Goal: Information Seeking & Learning: Find specific fact

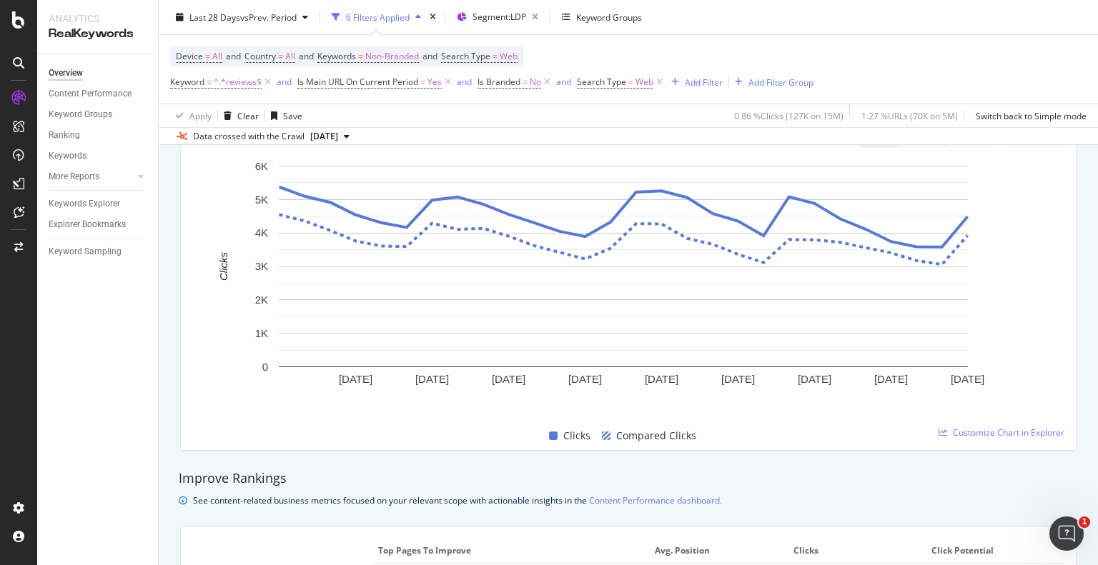
scroll to position [929, 0]
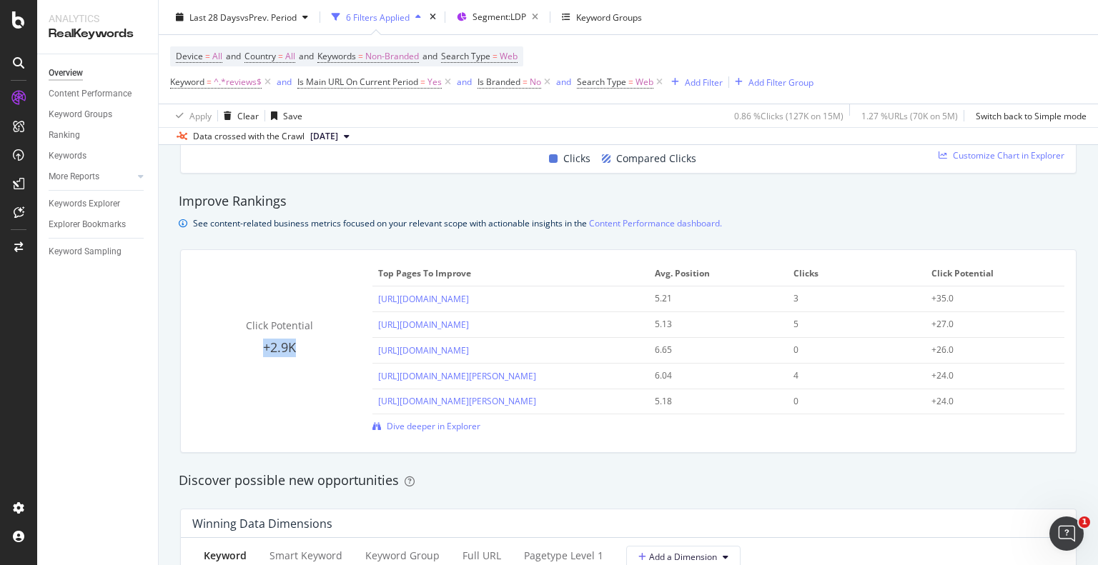
drag, startPoint x: 309, startPoint y: 356, endPoint x: 259, endPoint y: 355, distance: 49.3
click at [259, 355] on div "+2.9K" at bounding box center [279, 348] width 174 height 19
click at [213, 343] on div "+2.9K" at bounding box center [279, 348] width 174 height 19
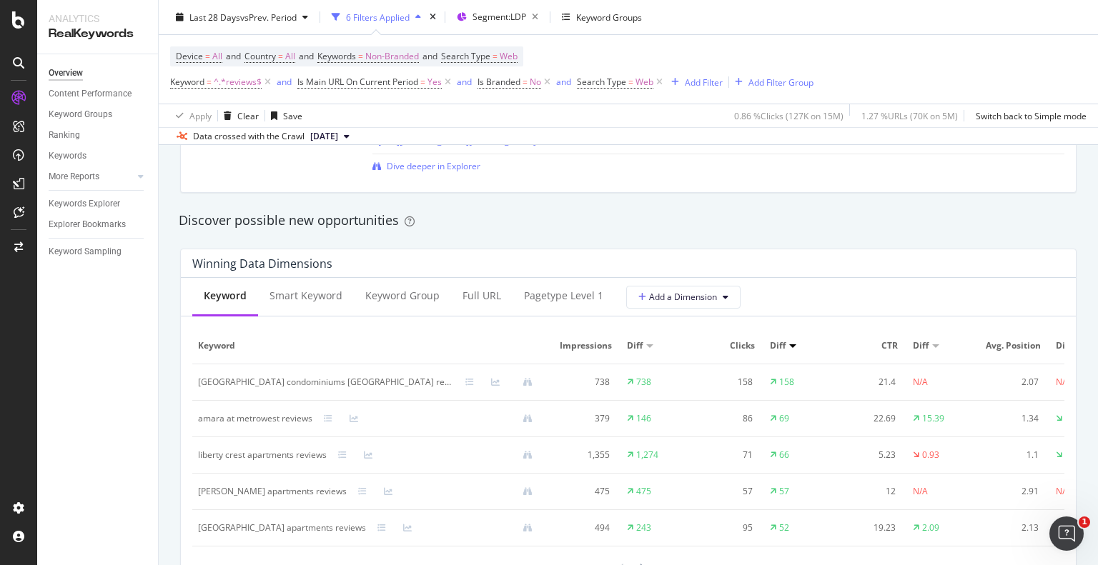
scroll to position [1215, 0]
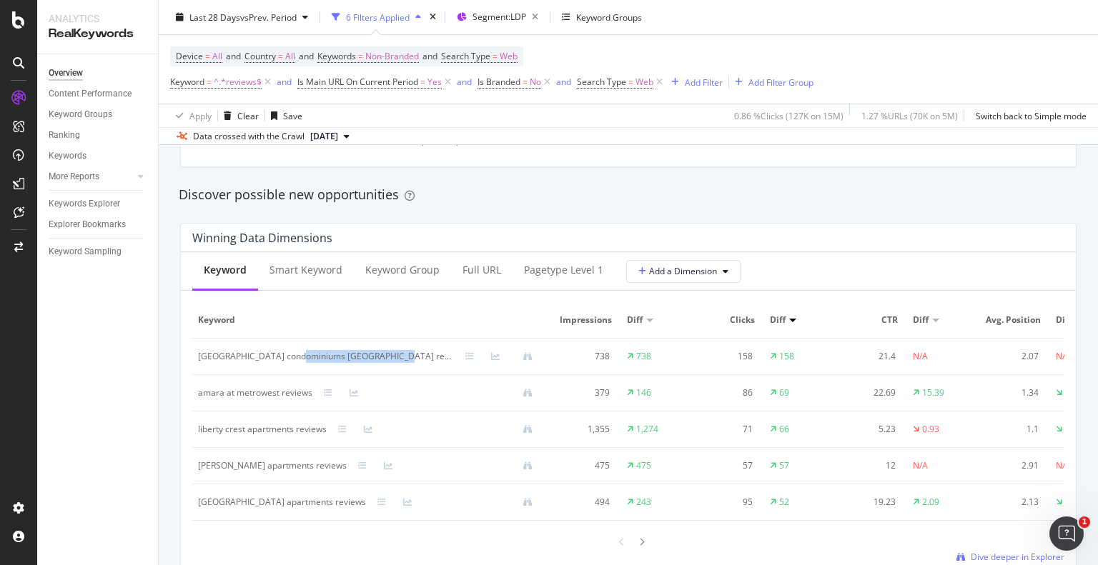
drag, startPoint x: 370, startPoint y: 359, endPoint x: 293, endPoint y: 360, distance: 77.2
click at [293, 360] on div "[GEOGRAPHIC_DATA] condominiums [GEOGRAPHIC_DATA] reviews" at bounding box center [326, 356] width 256 height 13
click at [166, 356] on div "By URL Detect big movements in your website performance Unique Keywords 76,524 …" at bounding box center [628, 484] width 939 height 3037
drag, startPoint x: 302, startPoint y: 469, endPoint x: 196, endPoint y: 475, distance: 105.9
click at [196, 475] on td "[PERSON_NAME] apartments reviews" at bounding box center [370, 466] width 357 height 36
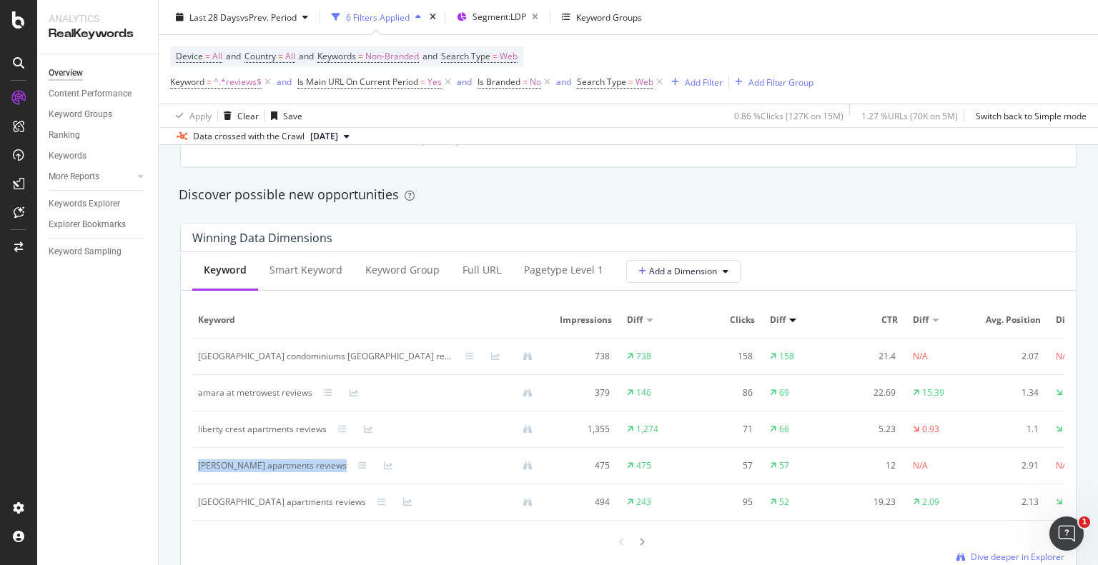
copy div "[PERSON_NAME] apartments reviews"
drag, startPoint x: 342, startPoint y: 502, endPoint x: 197, endPoint y: 510, distance: 145.3
click at [197, 510] on td "[GEOGRAPHIC_DATA] apartments reviews" at bounding box center [370, 503] width 357 height 36
copy div "[GEOGRAPHIC_DATA] apartments reviews"
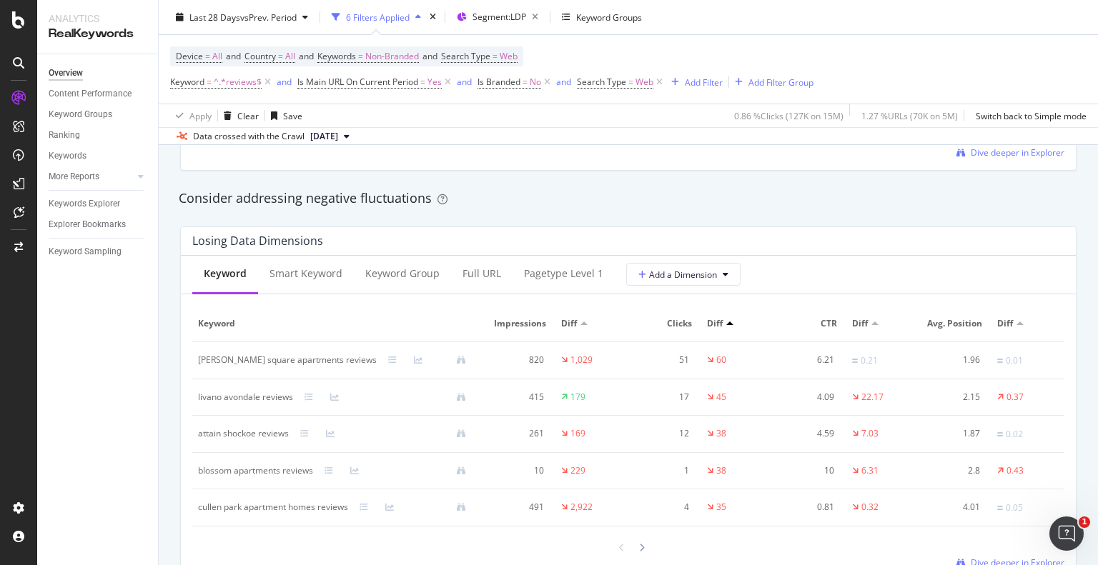
scroll to position [1644, 0]
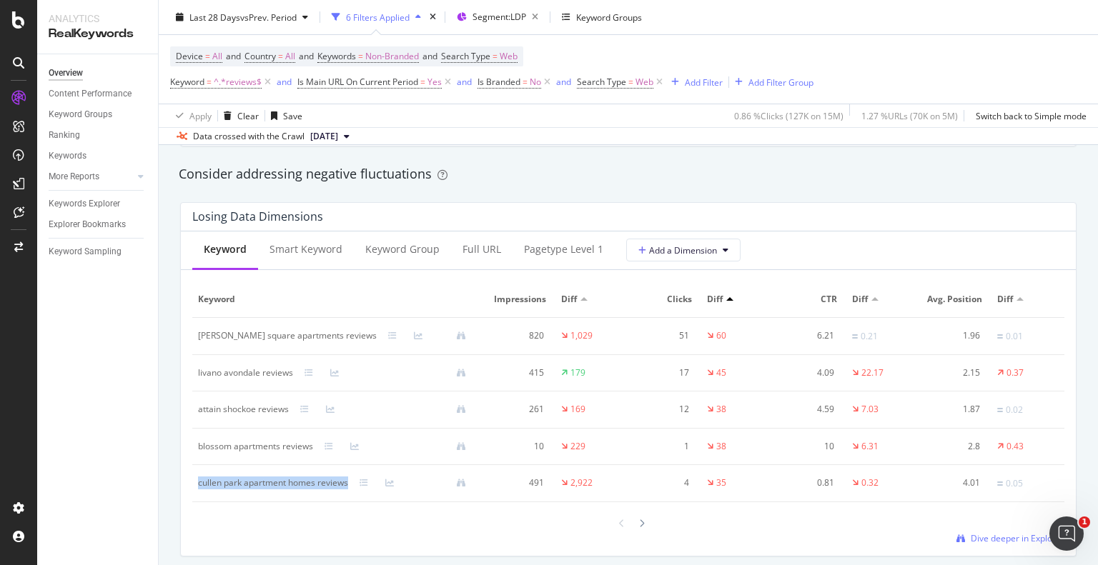
drag, startPoint x: 350, startPoint y: 492, endPoint x: 195, endPoint y: 485, distance: 155.2
click at [195, 485] on td "cullen park apartment homes reviews" at bounding box center [337, 483] width 291 height 37
copy div "cullen park apartment homes reviews"
drag, startPoint x: 295, startPoint y: 384, endPoint x: 195, endPoint y: 384, distance: 100.1
click at [195, 384] on td "livano avondale reviews" at bounding box center [337, 373] width 291 height 36
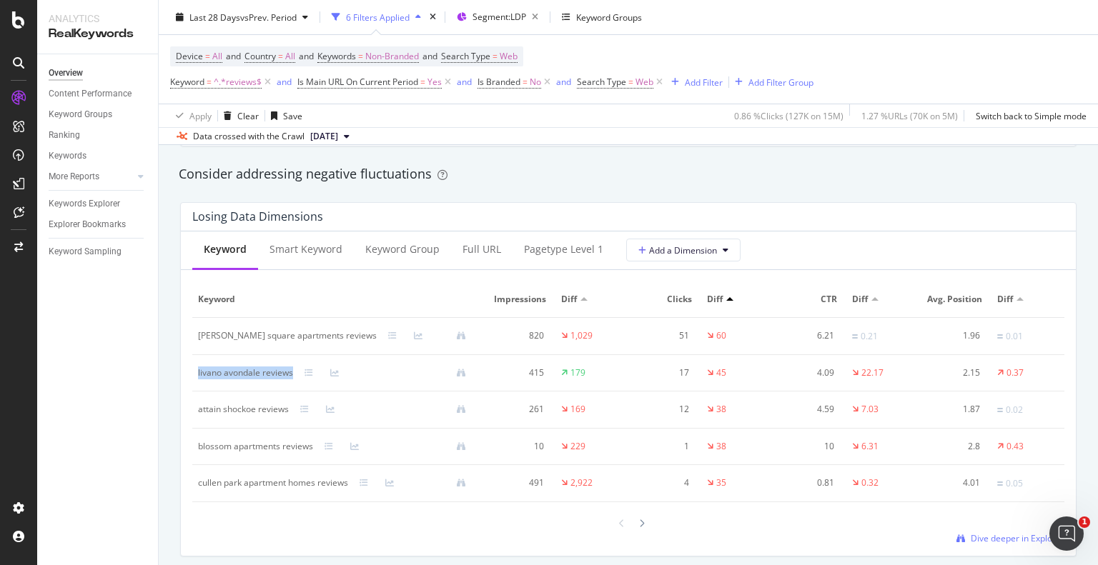
copy div "livano avondale reviews"
